Goal: Task Accomplishment & Management: Use online tool/utility

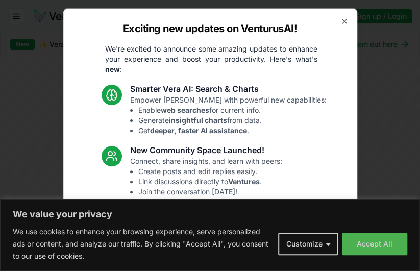
click at [335, 29] on div "Exciting new updates on VenturusAI! We're excited to announce some amazing upda…" at bounding box center [210, 135] width 294 height 255
drag, startPoint x: 334, startPoint y: 29, endPoint x: 338, endPoint y: 18, distance: 11.8
click at [338, 18] on div "Exciting new updates on VenturusAI! We're excited to announce some amazing upda…" at bounding box center [210, 135] width 294 height 255
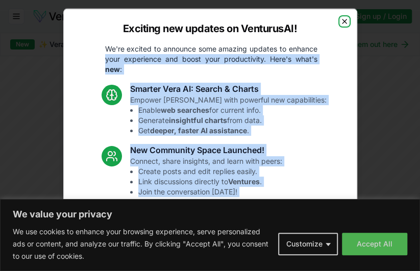
click at [340, 18] on icon "button" at bounding box center [344, 21] width 8 height 8
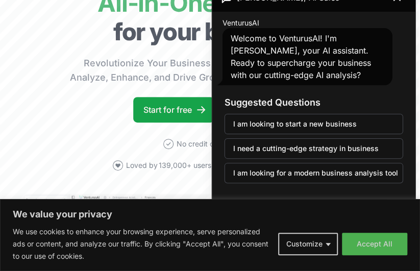
scroll to position [81, 1]
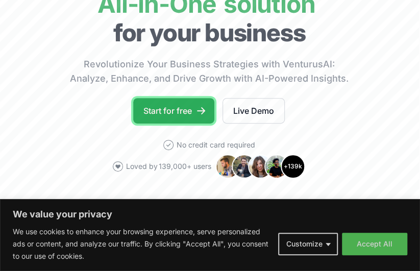
click at [188, 124] on link "Start for free" at bounding box center [173, 111] width 81 height 26
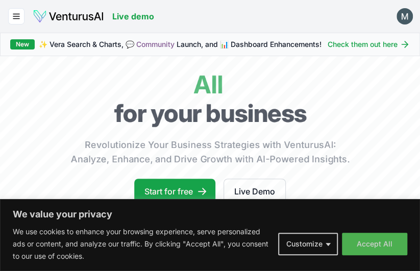
scroll to position [61, 0]
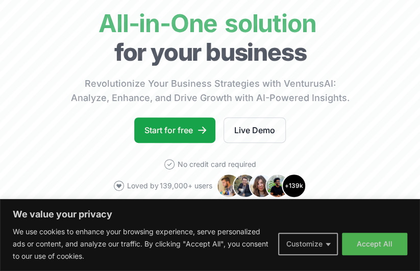
click at [314, 233] on button "Customize" at bounding box center [308, 244] width 60 height 22
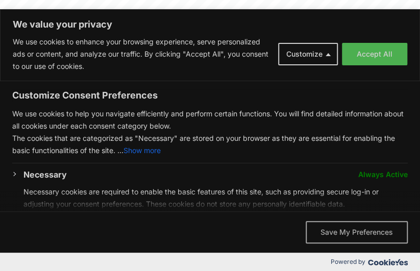
click at [341, 227] on button "Save My Preferences" at bounding box center [357, 232] width 102 height 22
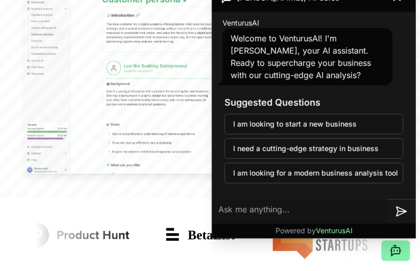
scroll to position [319, 0]
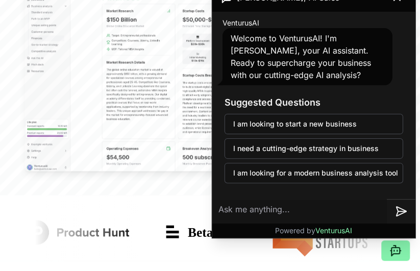
click at [288, 214] on textarea at bounding box center [299, 211] width 175 height 25
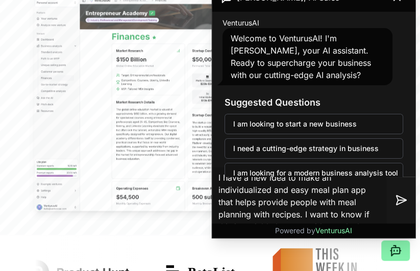
scroll to position [262, 0]
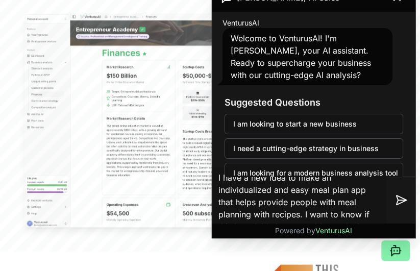
click at [250, 178] on textarea "I have a new idea to make an individualized and easy meal plan app that helps p…" at bounding box center [299, 199] width 175 height 65
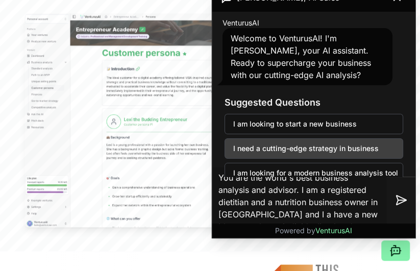
type textarea "You are the world's best business analysis and advisor. I am a registered dieti…"
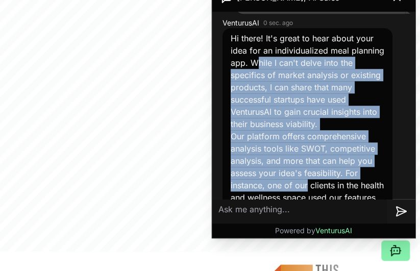
scroll to position [217, 0]
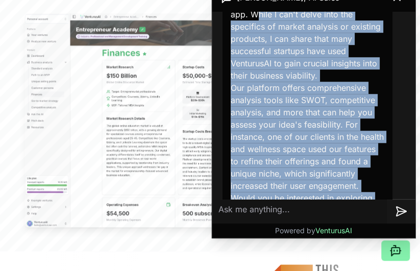
drag, startPoint x: 294, startPoint y: 78, endPoint x: 308, endPoint y: 211, distance: 134.0
click at [308, 211] on div "[PERSON_NAME], AI Sales VenturusAI Welcome to VenturusAI! I'm [PERSON_NAME], yo…" at bounding box center [313, 110] width 203 height 255
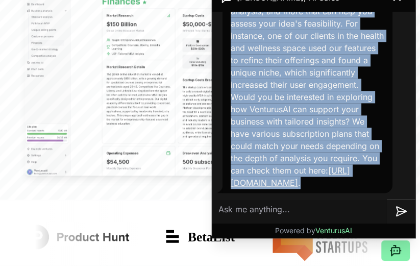
scroll to position [390, 0]
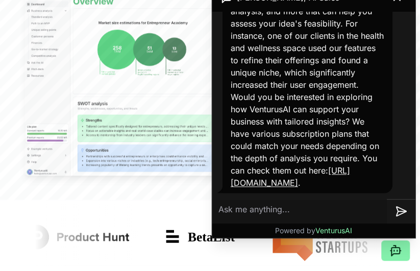
click at [317, 222] on textarea at bounding box center [299, 211] width 175 height 25
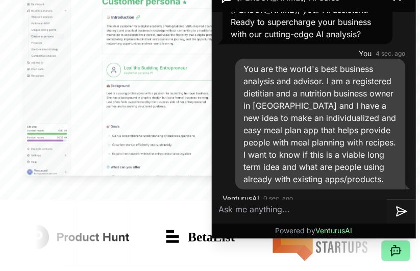
scroll to position [40, 0]
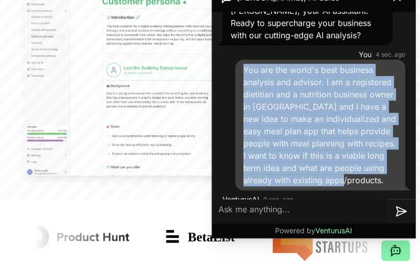
drag, startPoint x: 308, startPoint y: 191, endPoint x: 239, endPoint y: 65, distance: 144.1
click at [239, 65] on div "You are the world's best business analysis and advisor. I am a registered dieti…" at bounding box center [320, 125] width 170 height 131
copy span "You are the world's best business analysis and advisor. I am a registered dieti…"
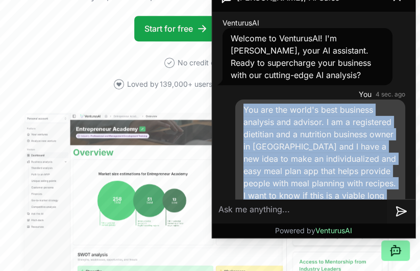
scroll to position [0, 2]
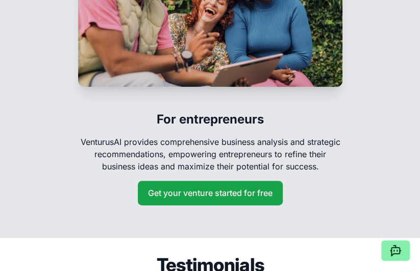
scroll to position [1624, 0]
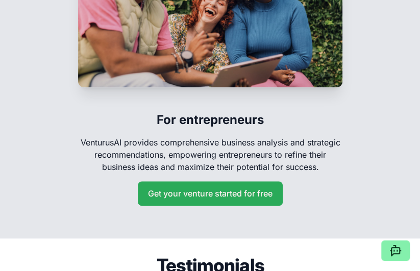
click at [238, 181] on button "Get your venture started for free" at bounding box center [210, 193] width 145 height 25
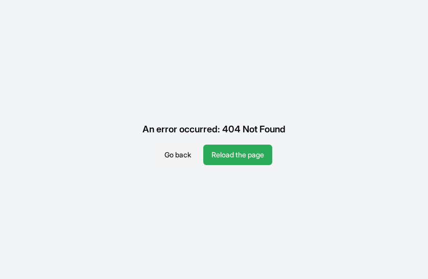
click at [248, 153] on button "Reload the page" at bounding box center [237, 154] width 69 height 20
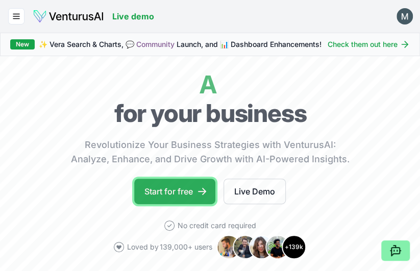
click at [176, 199] on link "Start for free" at bounding box center [174, 192] width 81 height 26
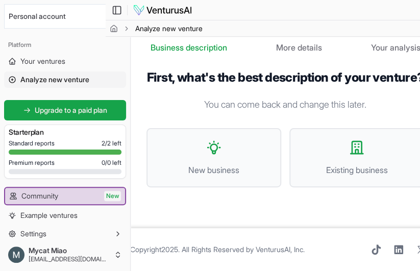
scroll to position [35, 25]
click at [372, 166] on span "Existing business" at bounding box center [357, 170] width 112 height 12
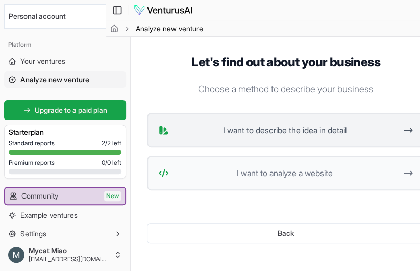
click at [316, 135] on span "I want to describe the idea in detail" at bounding box center [285, 130] width 224 height 12
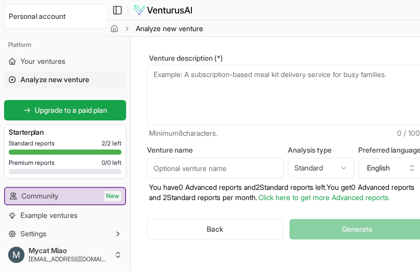
click at [257, 109] on textarea "Venture description (*)" at bounding box center [286, 95] width 278 height 60
paste textarea "You are the world's best business analysis and advisor. I am a registered dieti…"
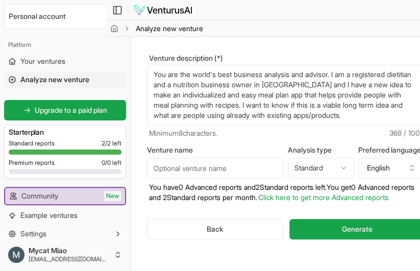
click at [250, 106] on textarea "You are the world's best business analysis and advisor. I am a registered dieti…" at bounding box center [286, 95] width 278 height 60
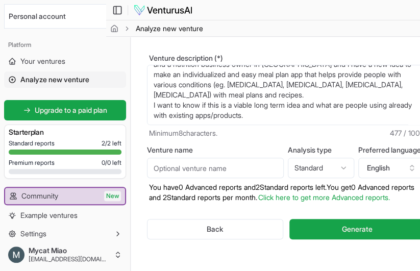
scroll to position [20, 0]
click at [324, 123] on textarea "You are the world's best business analysis and advisor. I am a registered dieti…" at bounding box center [286, 95] width 278 height 60
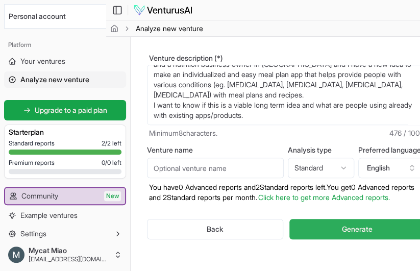
type textarea "You are the world's best business analysis and advisor. I am a registered dieti…"
drag, startPoint x: 344, startPoint y: 235, endPoint x: 357, endPoint y: 239, distance: 14.2
click at [357, 234] on span "Generate" at bounding box center [356, 229] width 31 height 10
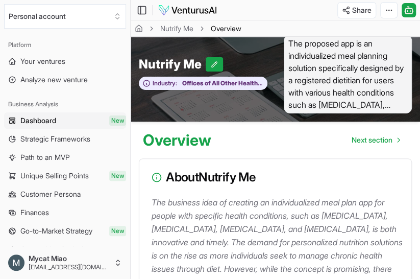
scroll to position [9, 0]
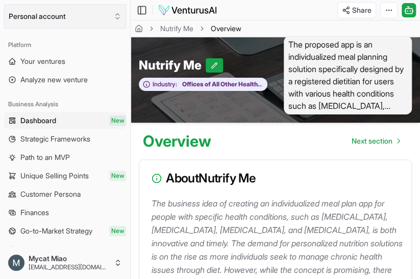
click at [102, 20] on button "Personal account" at bounding box center [65, 16] width 122 height 25
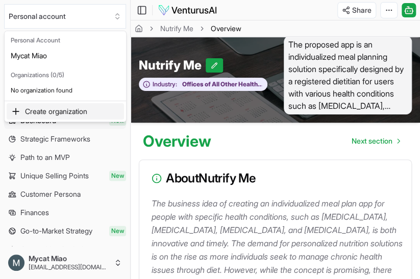
click at [62, 108] on div "Create organization" at bounding box center [65, 111] width 117 height 16
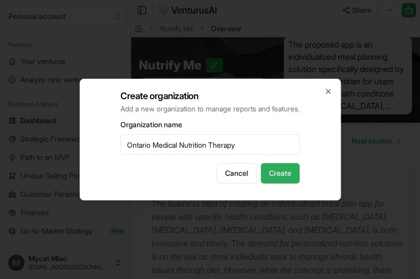
type input "Ontario Medical Nutrition Therapy"
click at [299, 168] on button "Create" at bounding box center [280, 173] width 39 height 20
